Goal: Task Accomplishment & Management: Manage account settings

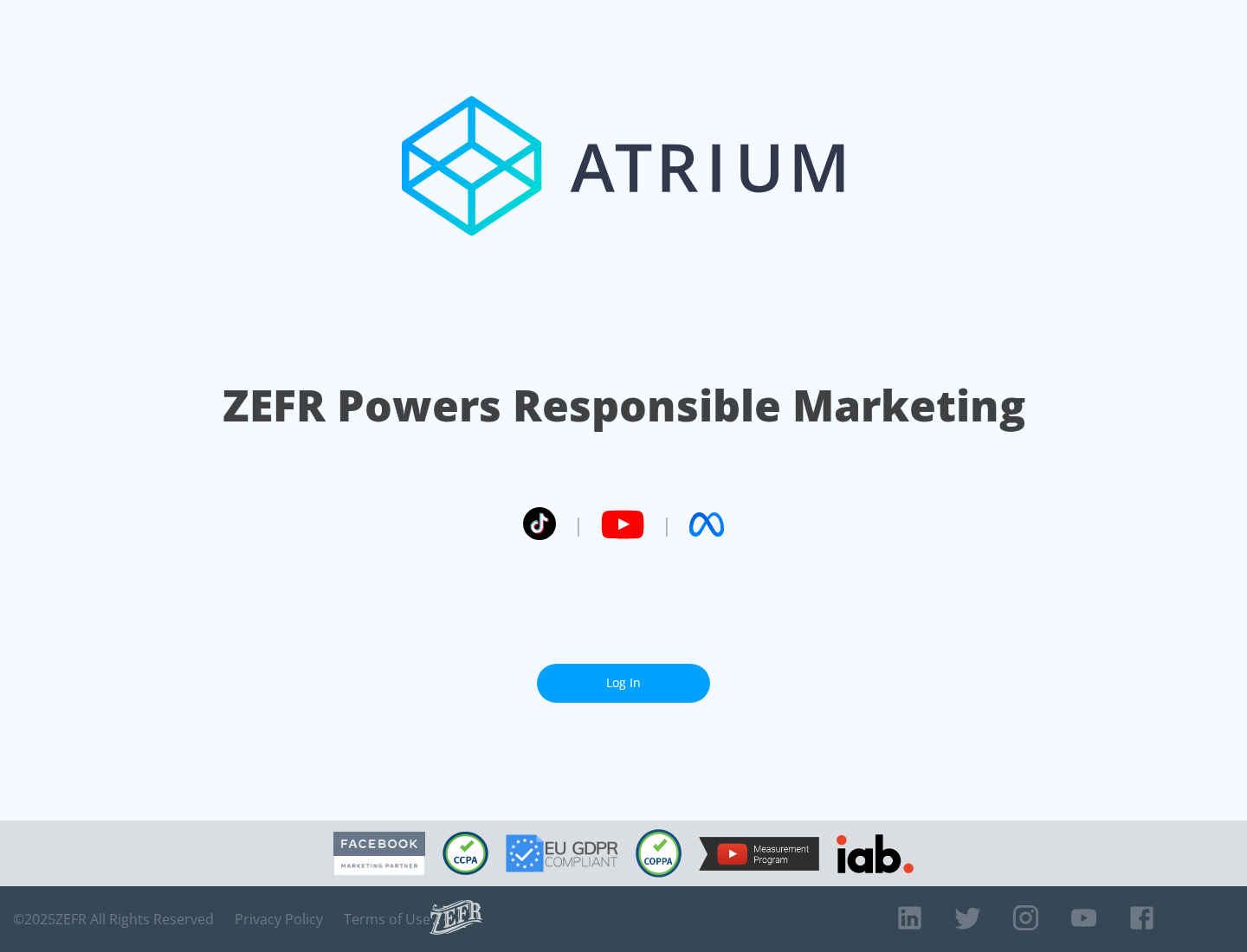
click at [624, 683] on link "Log In" at bounding box center [623, 683] width 173 height 39
